Goal: Information Seeking & Learning: Learn about a topic

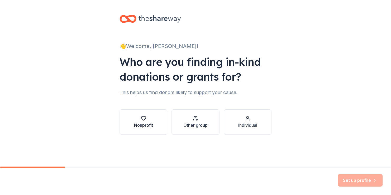
click at [146, 124] on div "Nonprofit" at bounding box center [143, 125] width 19 height 6
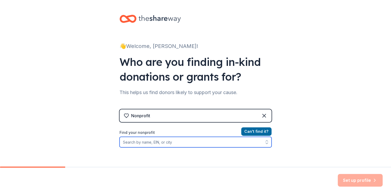
click at [215, 140] on input "Find your nonprofit" at bounding box center [195, 142] width 152 height 11
type input "Literacy Minnesota"
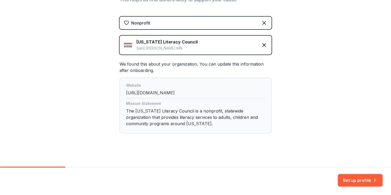
scroll to position [93, 0]
drag, startPoint x: 346, startPoint y: 179, endPoint x: 253, endPoint y: 162, distance: 94.5
click at [253, 162] on div "👋 Welcome, Emily! Who are you finding in-kind donations or grants for? This hel…" at bounding box center [195, 97] width 391 height 195
click at [167, 92] on div "Website http://mnliteracy.org" at bounding box center [195, 90] width 139 height 16
click at [158, 92] on div "Website http://mnliteracy.org" at bounding box center [195, 90] width 139 height 16
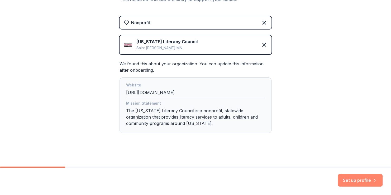
click at [360, 176] on button "Set up profile" at bounding box center [359, 180] width 45 height 13
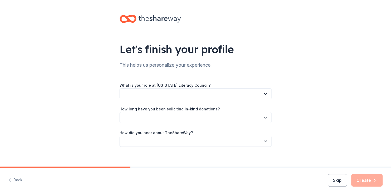
click at [252, 87] on div "What is your role at Minnesota Literacy Council?" at bounding box center [195, 90] width 152 height 17
click at [252, 93] on button "button" at bounding box center [195, 93] width 152 height 11
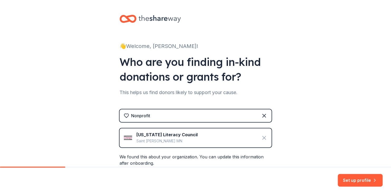
click at [263, 139] on icon at bounding box center [264, 138] width 6 height 6
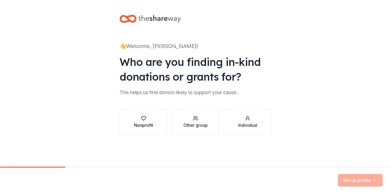
click at [149, 130] on button "Nonprofit" at bounding box center [143, 121] width 48 height 25
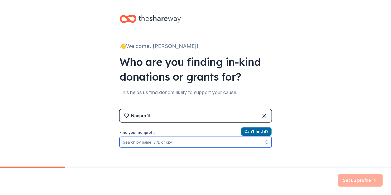
click at [151, 146] on input "Find your nonprofit" at bounding box center [195, 142] width 152 height 11
type input "i"
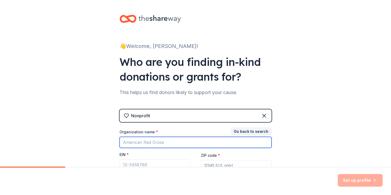
click at [151, 146] on input "Organization name *" at bounding box center [195, 142] width 152 height 11
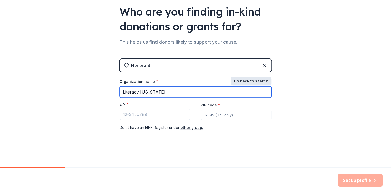
type input "Literacy Minnesota"
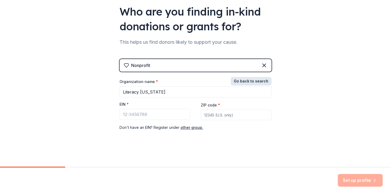
click at [245, 77] on button "Go back to search" at bounding box center [250, 81] width 41 height 8
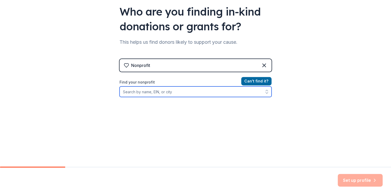
click at [172, 95] on input "Find your nonprofit" at bounding box center [195, 91] width 152 height 11
type input "l"
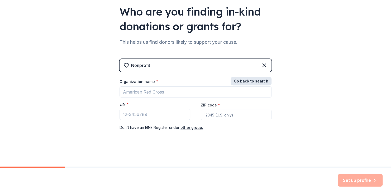
click at [248, 78] on button "Go back to search" at bounding box center [250, 81] width 41 height 8
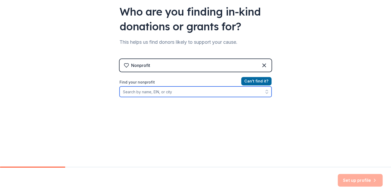
click at [204, 91] on input "Find your nonprofit" at bounding box center [195, 91] width 152 height 11
type input "Literacy Minnesota"
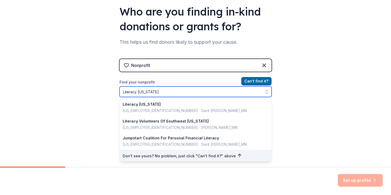
scroll to position [1, 0]
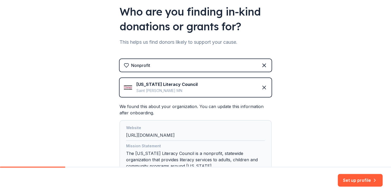
click at [151, 81] on div "Minnesota Literacy Council" at bounding box center [166, 84] width 61 height 6
click at [142, 134] on div "Website http://mnliteracy.org" at bounding box center [195, 133] width 139 height 16
click at [345, 174] on button "Set up profile" at bounding box center [359, 180] width 45 height 13
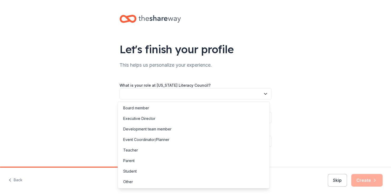
click at [242, 92] on button "button" at bounding box center [195, 93] width 152 height 11
click at [146, 131] on div "Development team member" at bounding box center [147, 129] width 48 height 6
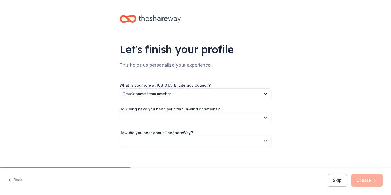
click at [145, 118] on button "button" at bounding box center [195, 117] width 152 height 11
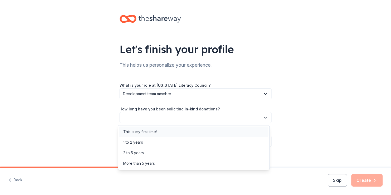
click at [146, 133] on div "This is my first time!" at bounding box center [139, 132] width 33 height 6
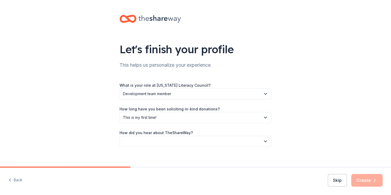
click at [145, 140] on button "button" at bounding box center [195, 141] width 152 height 11
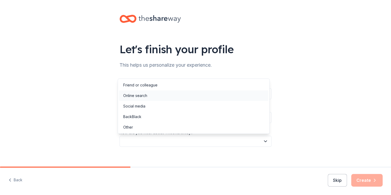
click at [142, 97] on div "Online search" at bounding box center [135, 95] width 24 height 6
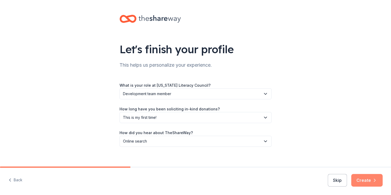
click at [368, 181] on button "Create" at bounding box center [366, 180] width 31 height 13
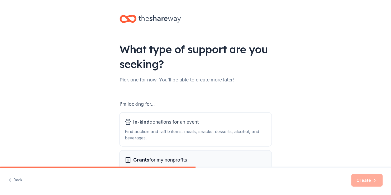
click at [182, 153] on button "Grants for my nonprofits Find grants for projects & programming, general operat…" at bounding box center [195, 167] width 152 height 34
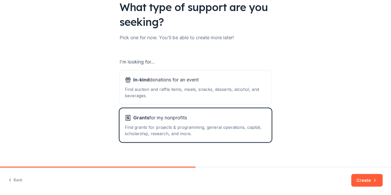
scroll to position [46, 0]
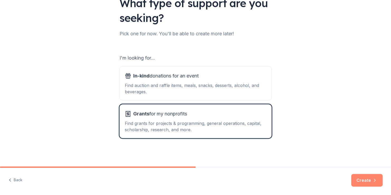
click at [368, 182] on button "Create" at bounding box center [366, 180] width 31 height 13
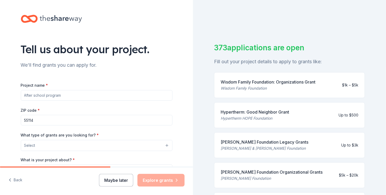
click at [112, 179] on button "Maybe later" at bounding box center [116, 180] width 34 height 13
click at [114, 181] on button "Maybe later" at bounding box center [116, 180] width 34 height 13
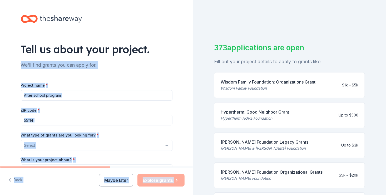
drag, startPoint x: 189, startPoint y: 48, endPoint x: 194, endPoint y: 110, distance: 62.1
click at [194, 110] on div "Tell us about your project. We'll find grants you can apply for. Project name *…" at bounding box center [193, 97] width 386 height 195
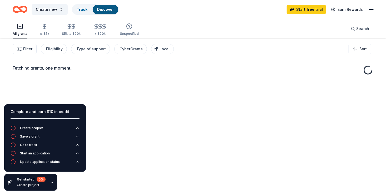
click at [149, 99] on div "Fetching grants, one moment..." at bounding box center [193, 135] width 386 height 195
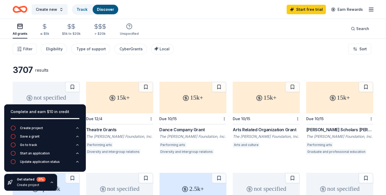
click at [264, 55] on div "Filter Eligibility Type of support CyberGrants Local Sort" at bounding box center [193, 48] width 386 height 21
click at [356, 32] on button "Search" at bounding box center [360, 28] width 27 height 11
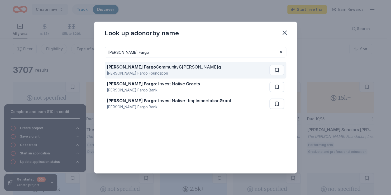
type input "Wells Fargo"
click at [154, 71] on div "Wells Fargo Foundation" at bounding box center [164, 73] width 114 height 6
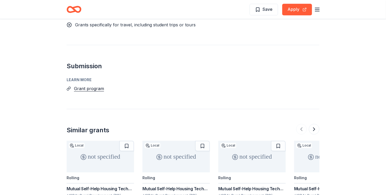
scroll to position [654, 0]
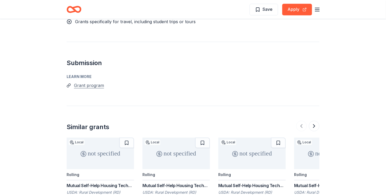
click at [96, 82] on button "Grant program" at bounding box center [89, 85] width 30 height 7
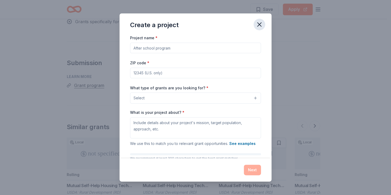
click at [256, 25] on icon "button" at bounding box center [258, 24] width 7 height 7
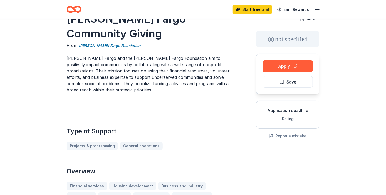
scroll to position [0, 0]
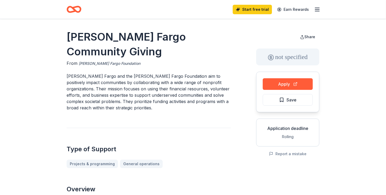
click at [100, 60] on link "Wells Fargo Foundation" at bounding box center [110, 63] width 62 height 6
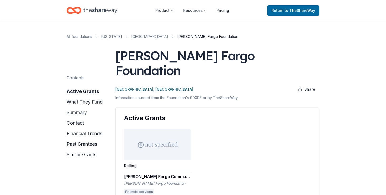
click at [79, 110] on button "summary" at bounding box center [77, 112] width 20 height 8
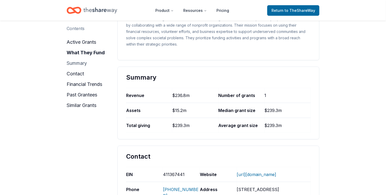
scroll to position [239, 0]
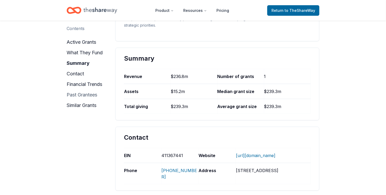
click at [78, 96] on button "past grantees" at bounding box center [82, 95] width 31 height 8
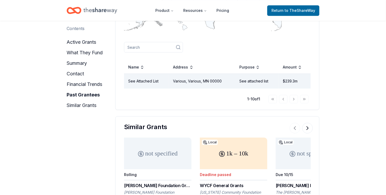
scroll to position [703, 0]
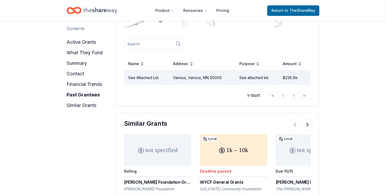
click at [147, 70] on td "See Attached List" at bounding box center [146, 77] width 45 height 15
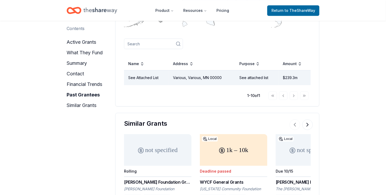
click at [147, 70] on td "See Attached List" at bounding box center [146, 77] width 45 height 15
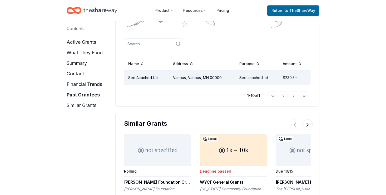
click at [147, 70] on td "See Attached List" at bounding box center [146, 77] width 45 height 15
click at [293, 70] on td "$239.3m" at bounding box center [295, 77] width 32 height 15
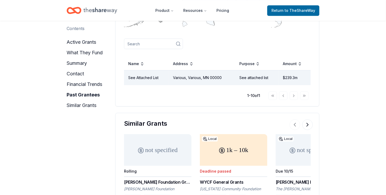
click at [295, 91] on div "Go to first page Go to previous page Go to next page Go to last page" at bounding box center [289, 95] width 40 height 8
click at [304, 91] on div "Go to first page Go to previous page Go to next page Go to last page" at bounding box center [289, 95] width 40 height 8
click at [270, 91] on div "Go to first page Go to previous page Go to next page Go to last page" at bounding box center [289, 95] width 40 height 8
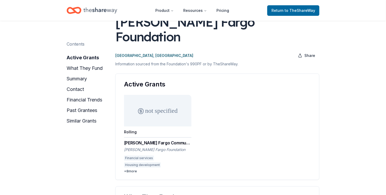
scroll to position [0, 0]
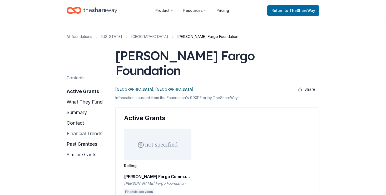
click at [86, 134] on button "financial trends" at bounding box center [85, 133] width 36 height 8
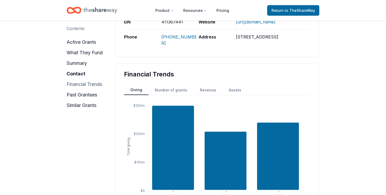
scroll to position [395, 0]
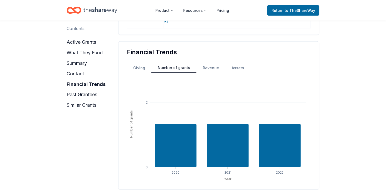
click at [170, 63] on button "Number of grants" at bounding box center [174, 68] width 45 height 10
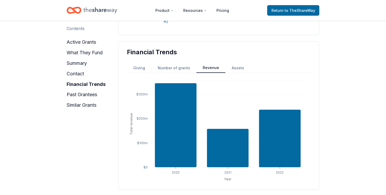
click at [212, 63] on button "Revenue" at bounding box center [211, 68] width 29 height 10
click at [236, 63] on button "Assets" at bounding box center [238, 67] width 25 height 9
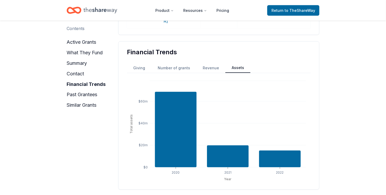
click at [136, 63] on button "Giving" at bounding box center [139, 67] width 25 height 9
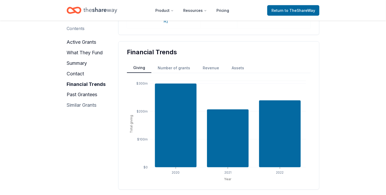
click at [90, 104] on button "similar grants" at bounding box center [82, 105] width 30 height 8
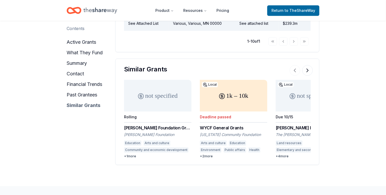
scroll to position [774, 0]
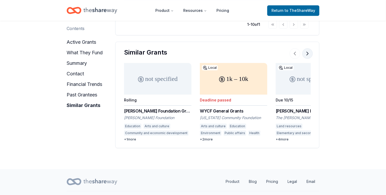
click at [309, 48] on button at bounding box center [308, 53] width 11 height 11
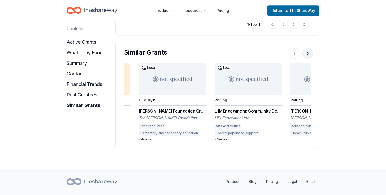
scroll to position [0, 152]
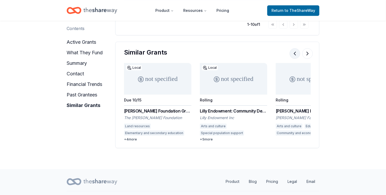
click at [294, 48] on button at bounding box center [295, 53] width 11 height 11
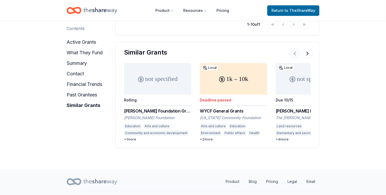
scroll to position [0, 0]
click at [226, 108] on div "WYCF General Grants" at bounding box center [233, 111] width 67 height 6
click at [311, 48] on button at bounding box center [308, 53] width 11 height 11
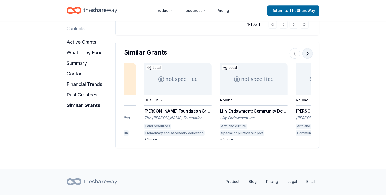
scroll to position [0, 152]
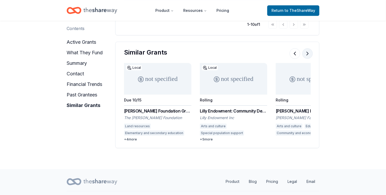
click at [311, 48] on button at bounding box center [308, 53] width 11 height 11
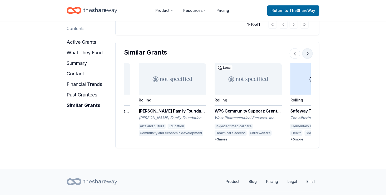
scroll to position [0, 304]
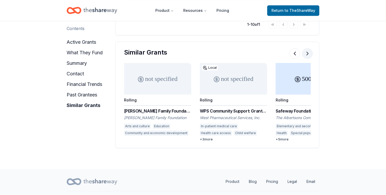
click at [311, 48] on button at bounding box center [308, 53] width 11 height 11
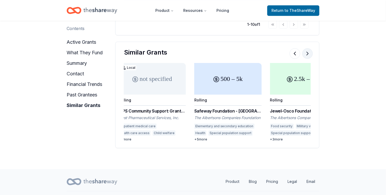
scroll to position [0, 455]
